Goal: Information Seeking & Learning: Learn about a topic

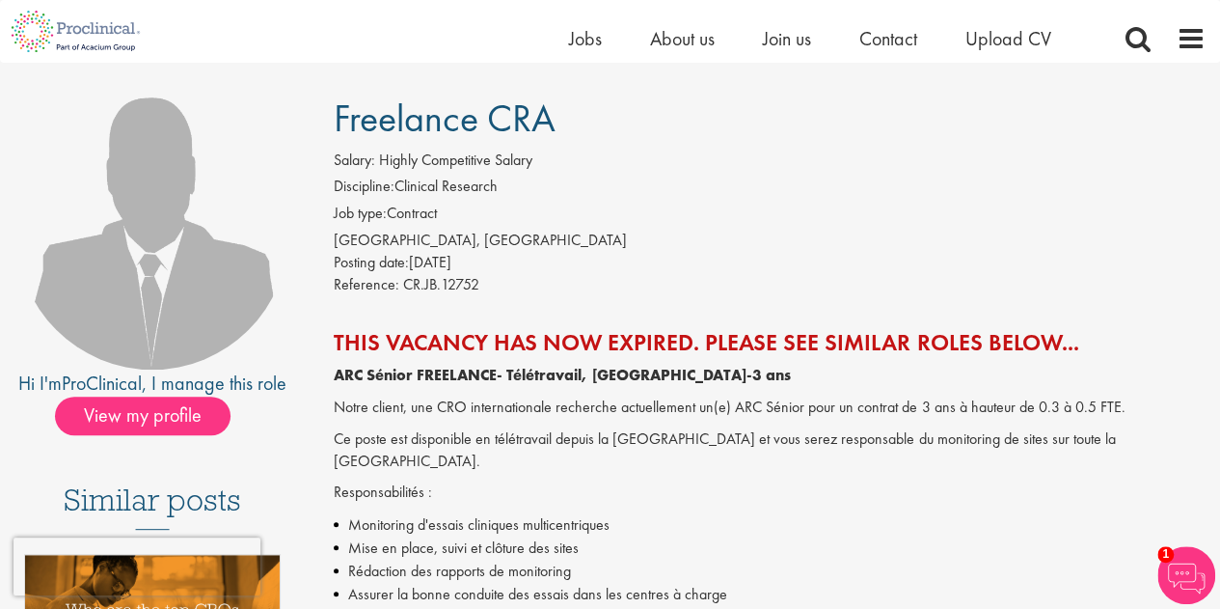
scroll to position [124, 0]
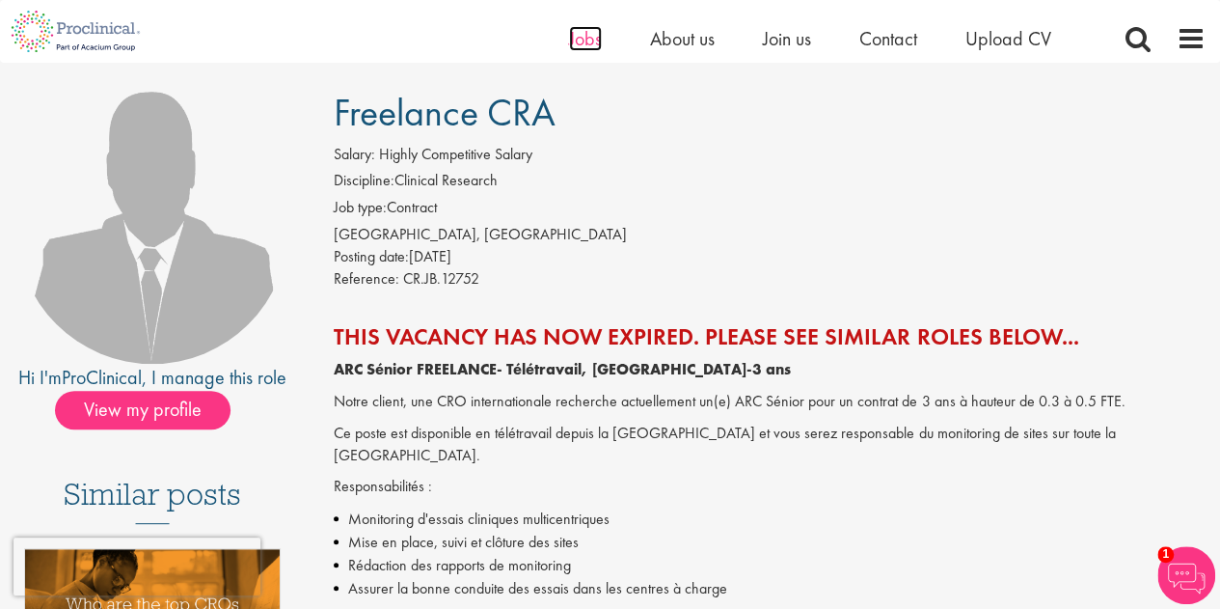
click at [589, 42] on span "Jobs" at bounding box center [585, 38] width 33 height 25
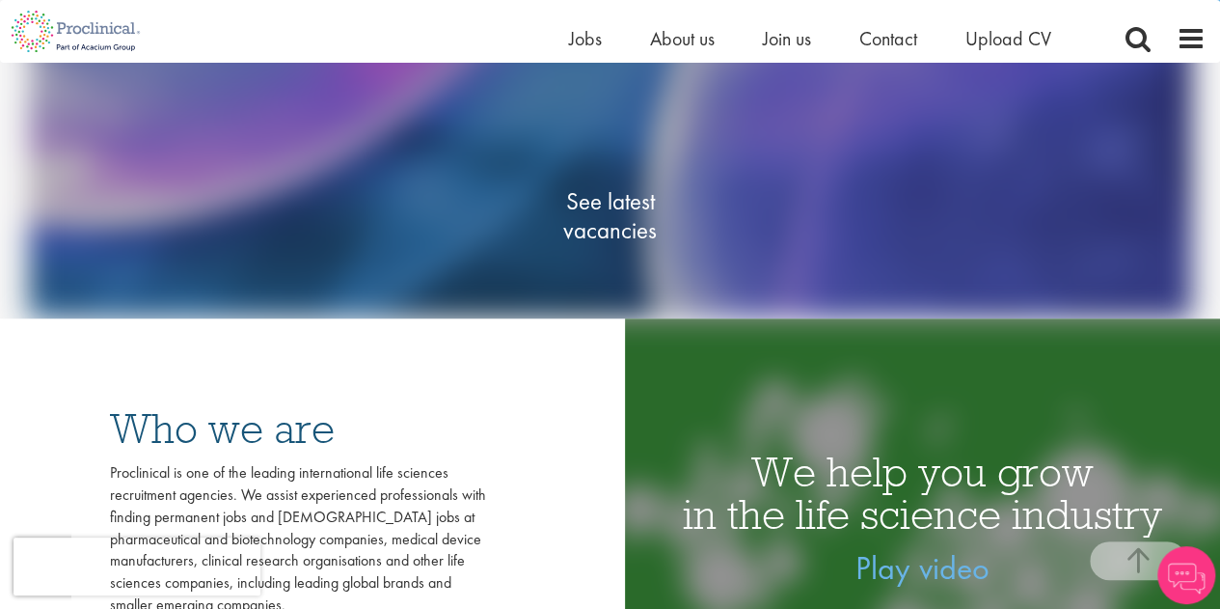
scroll to position [311, 0]
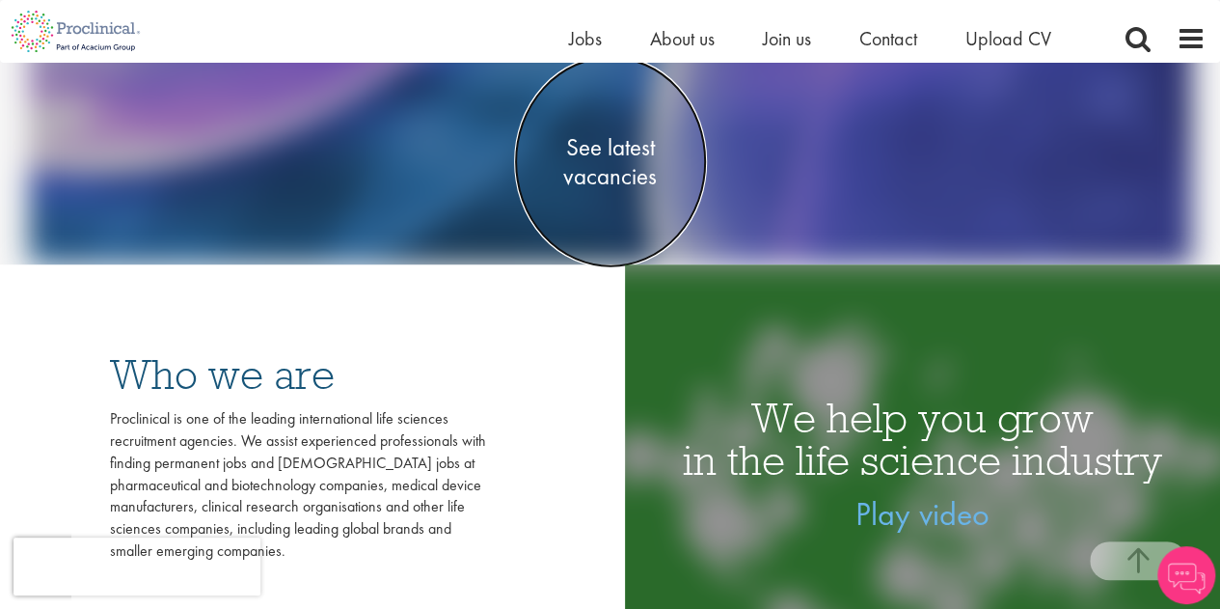
click at [636, 163] on span "See latest vacancies" at bounding box center [610, 162] width 193 height 58
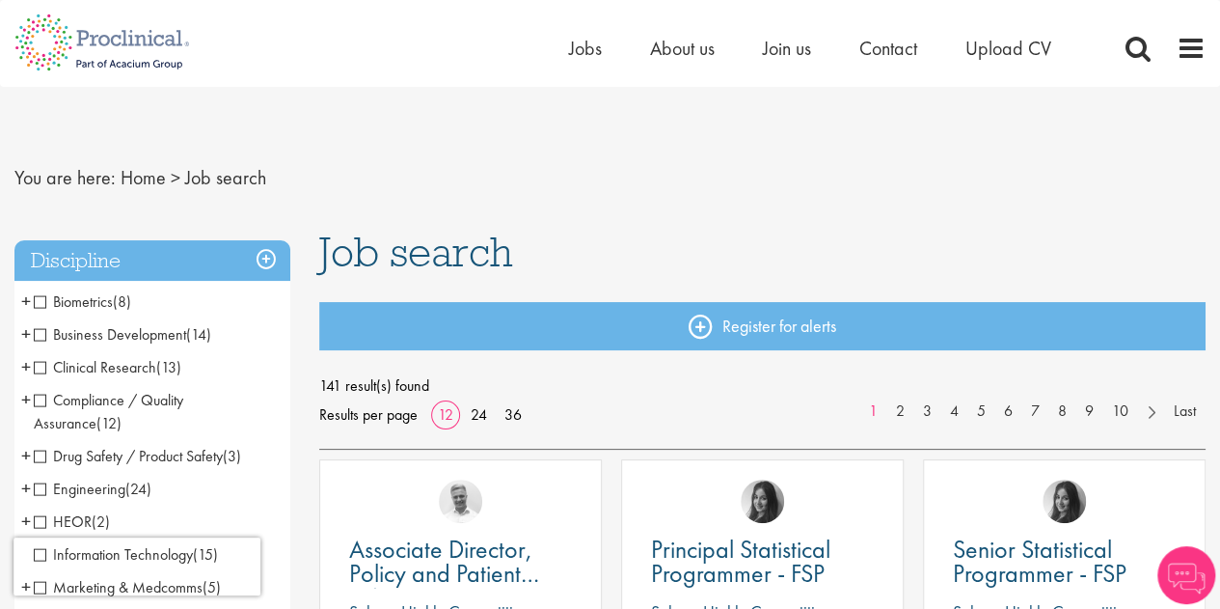
click at [39, 366] on span "Clinical Research" at bounding box center [95, 367] width 122 height 20
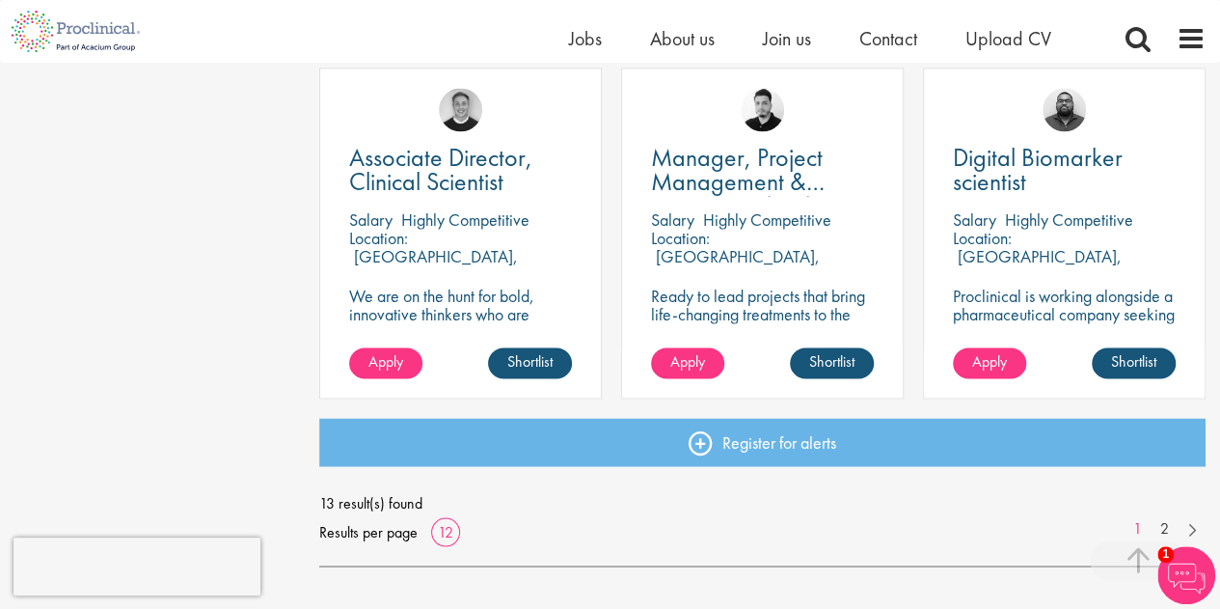
scroll to position [1656, 0]
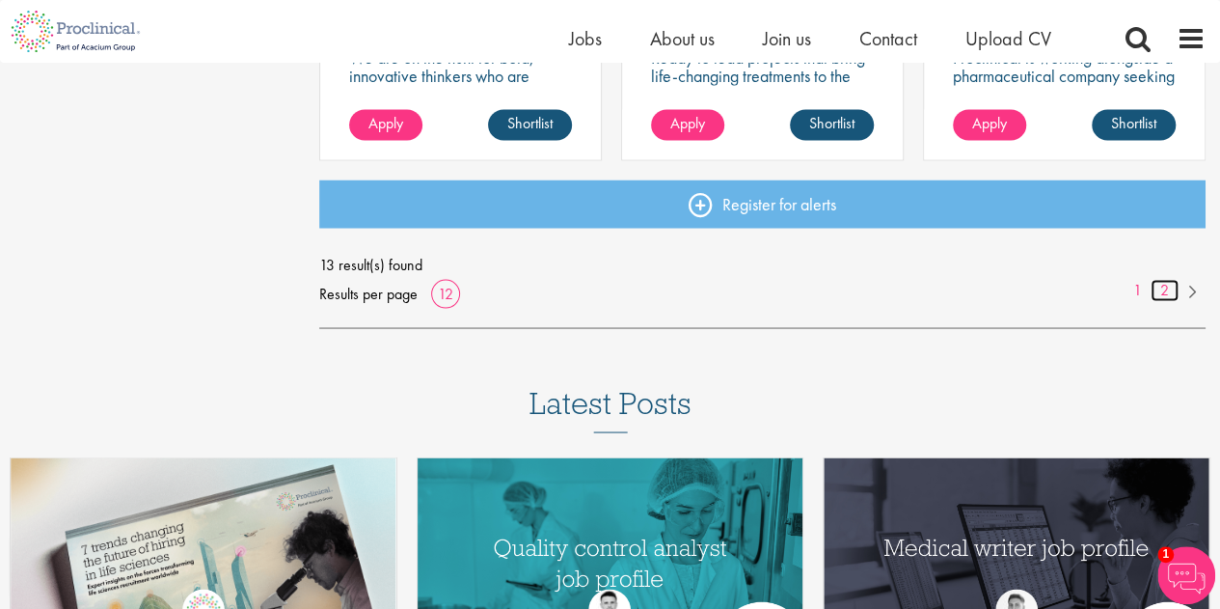
click at [1160, 286] on link "2" at bounding box center [1164, 290] width 28 height 22
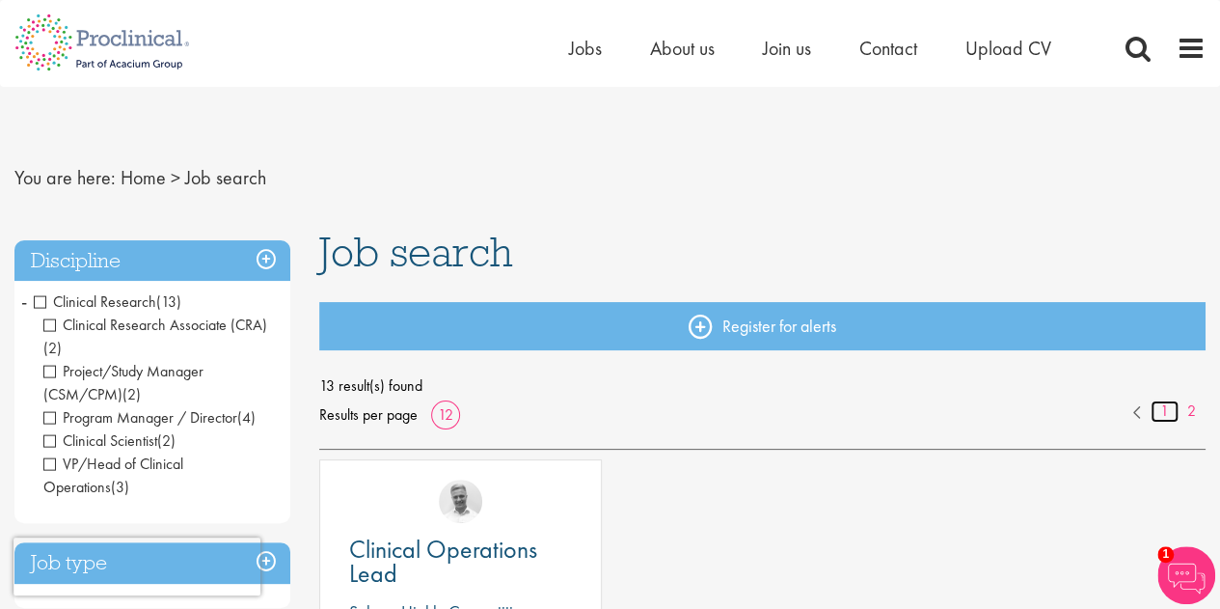
click at [1161, 410] on link "1" at bounding box center [1164, 411] width 28 height 22
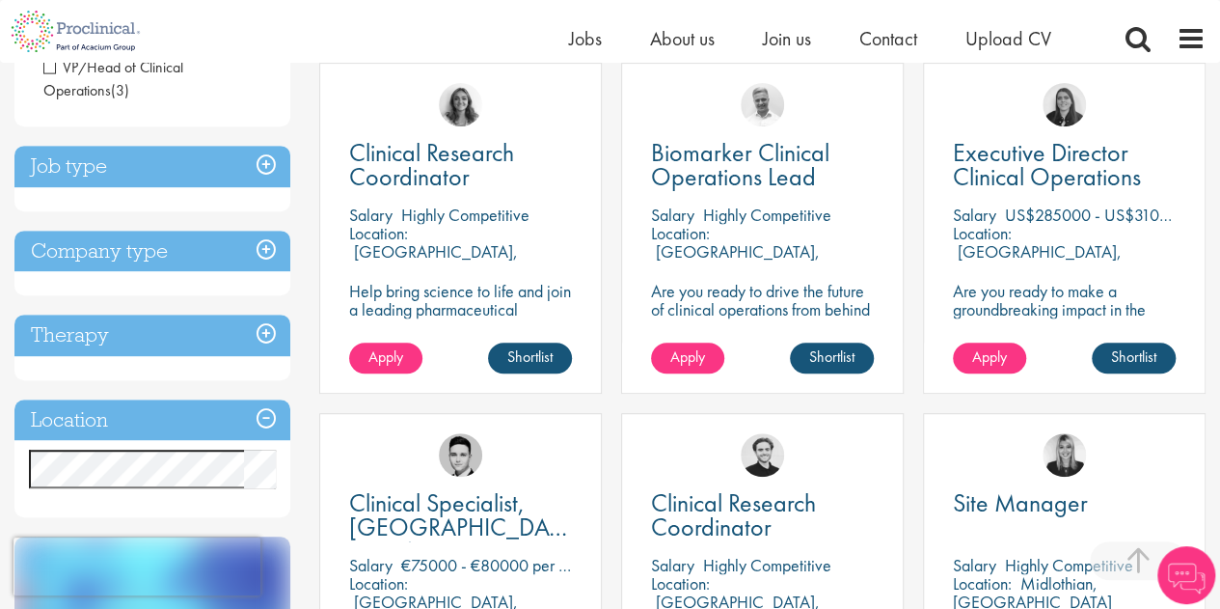
scroll to position [382, 0]
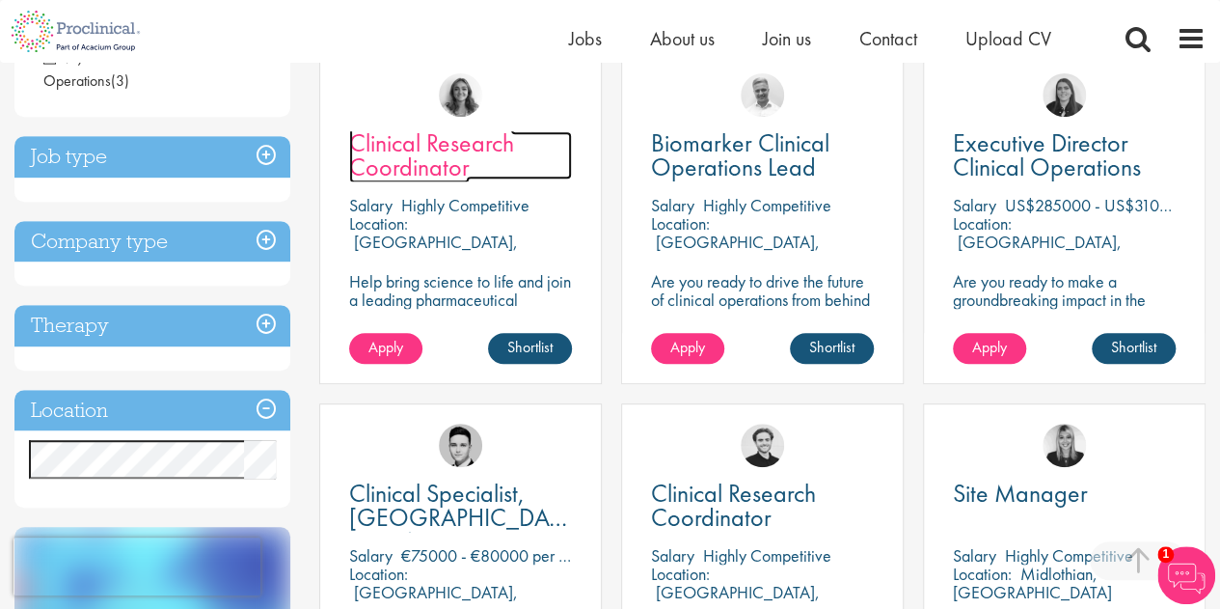
click at [436, 155] on span "Clinical Research Coordinator" at bounding box center [431, 154] width 165 height 57
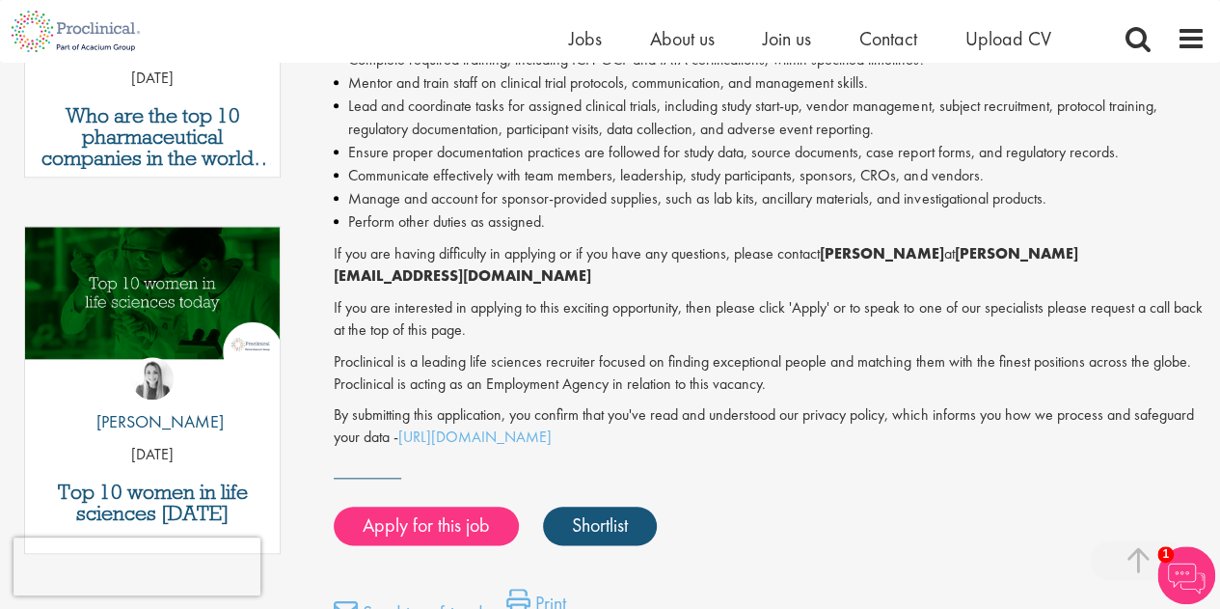
scroll to position [856, 0]
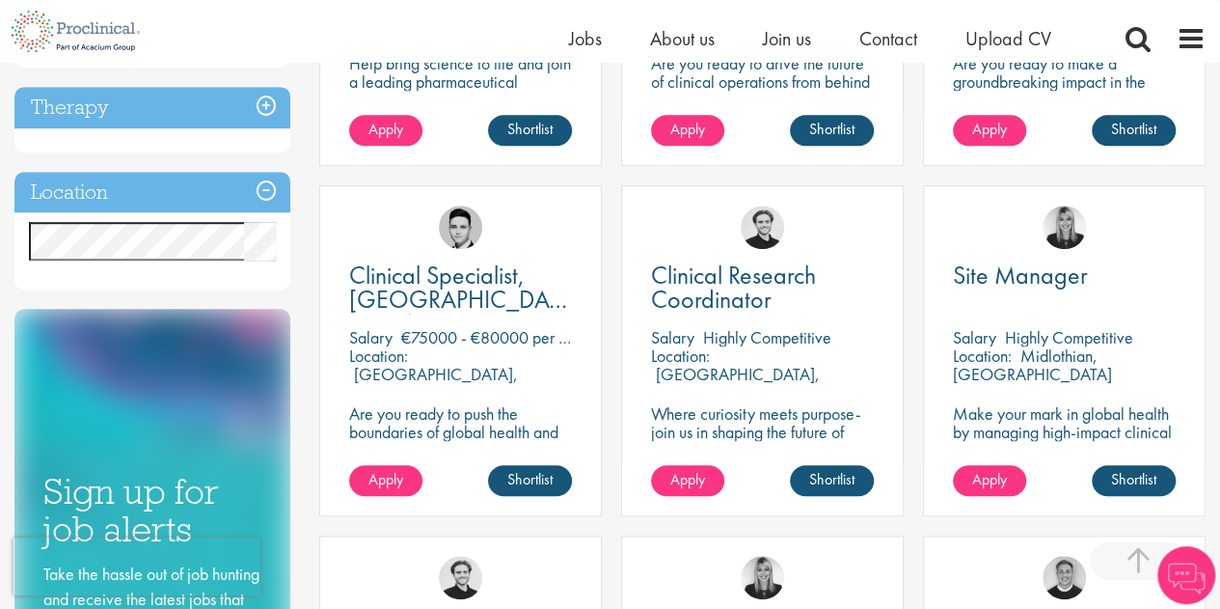
scroll to position [382, 0]
